Goal: Transaction & Acquisition: Purchase product/service

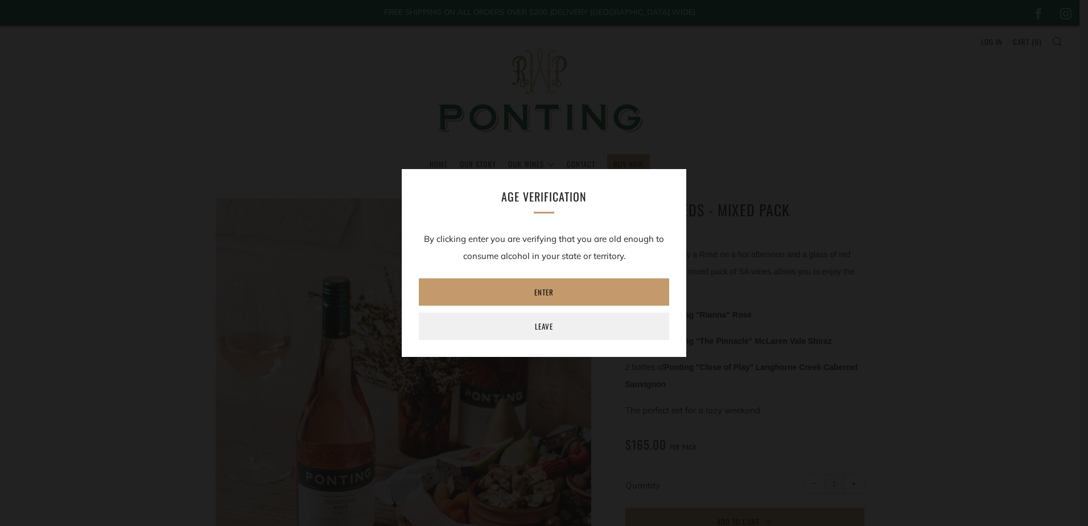
click at [841, 220] on div "Age verification By clicking enter you are verifying that you are old enough to…" at bounding box center [544, 262] width 1088 height 201
click at [585, 292] on link "Enter" at bounding box center [544, 291] width 250 height 27
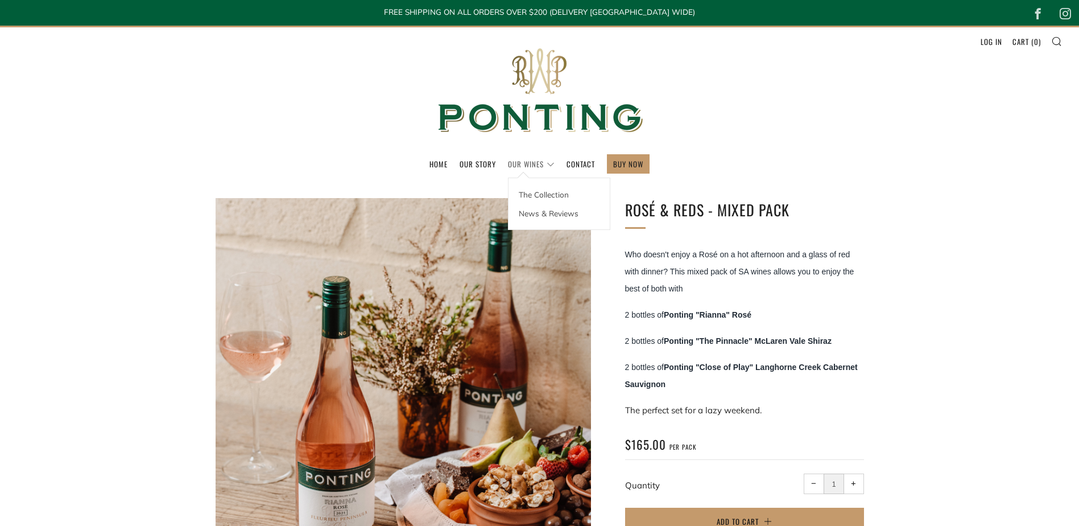
click at [524, 162] on link "Our Wines" at bounding box center [531, 164] width 47 height 18
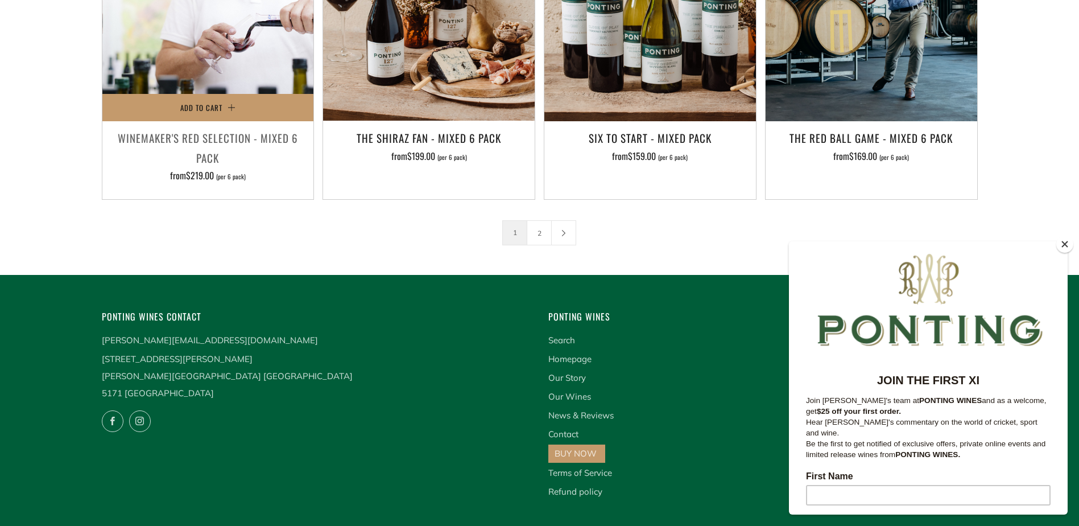
scroll to position [1973, 0]
